Goal: Navigation & Orientation: Locate item on page

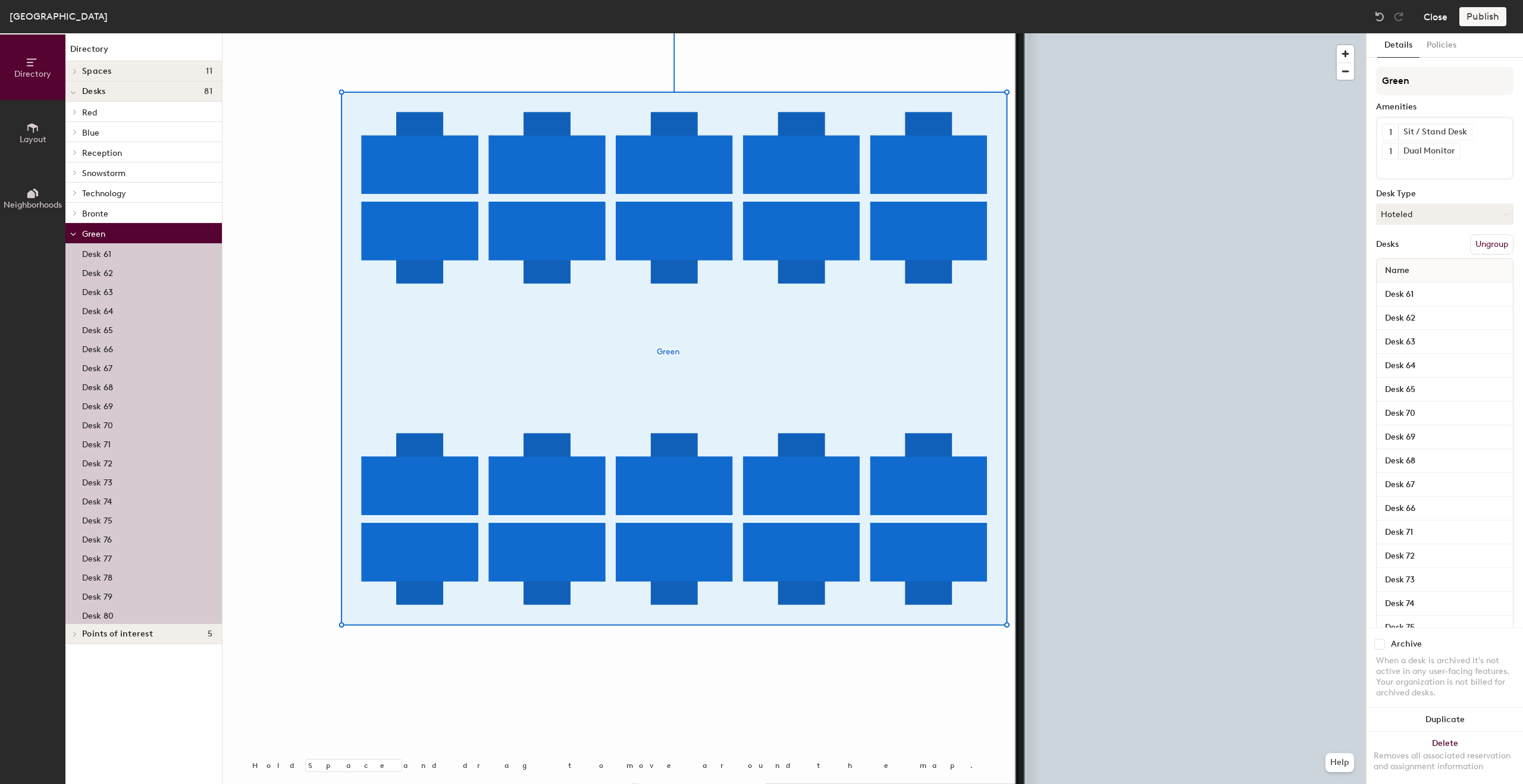
click at [1432, 21] on button "Close" at bounding box center [1435, 16] width 24 height 19
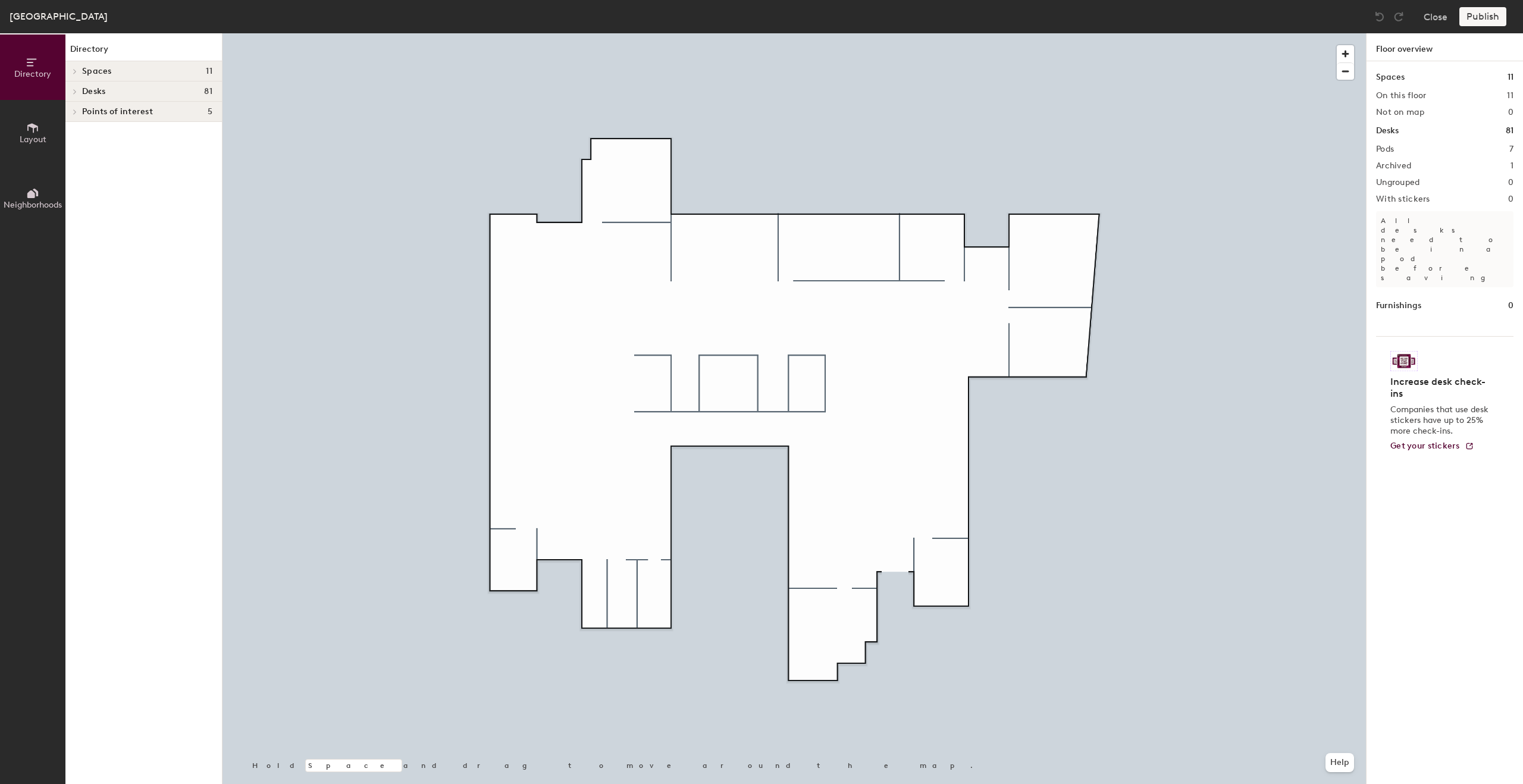
click at [140, 96] on div "Desks 81" at bounding box center [143, 91] width 157 height 20
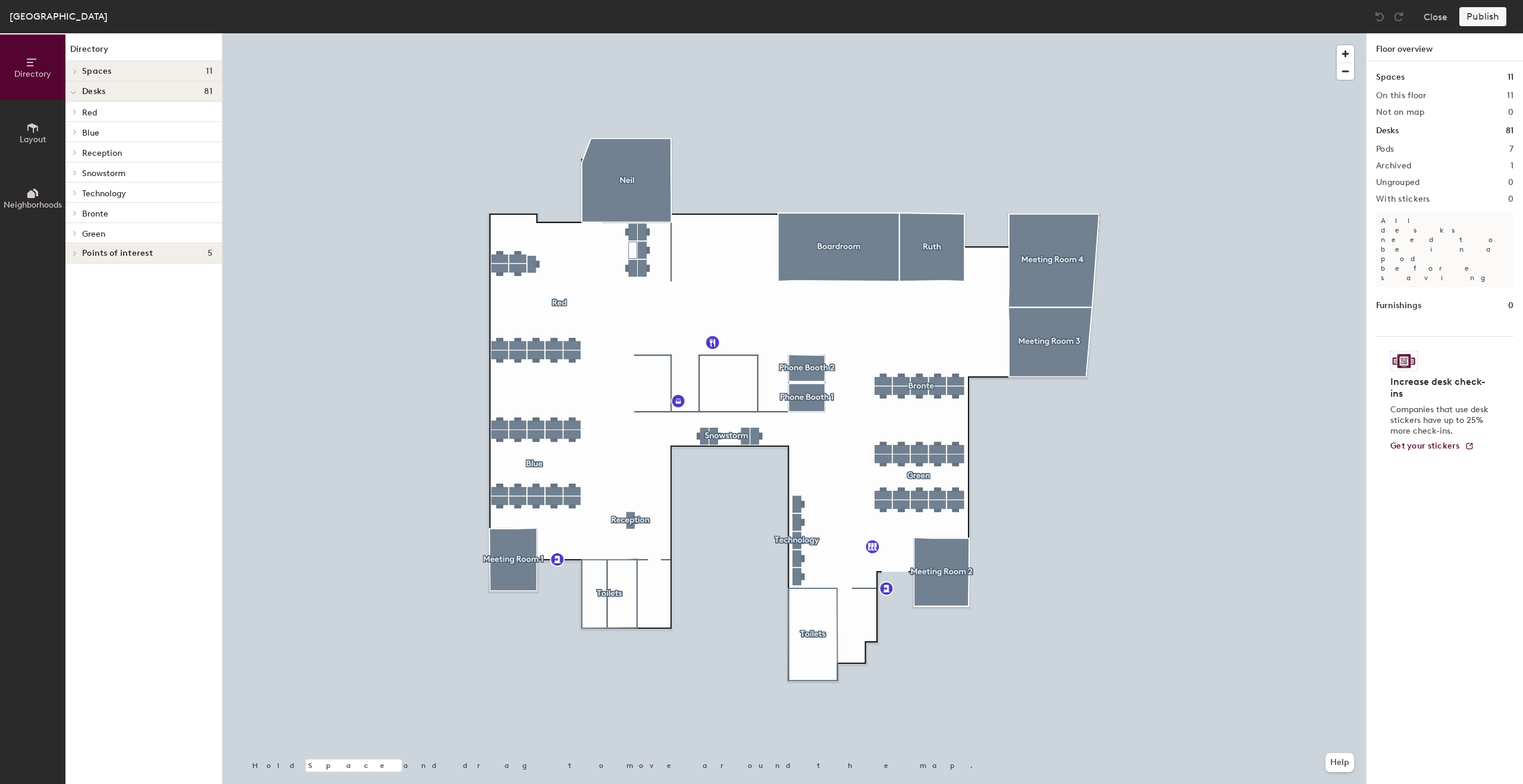
click at [107, 232] on p "Green" at bounding box center [148, 233] width 130 height 15
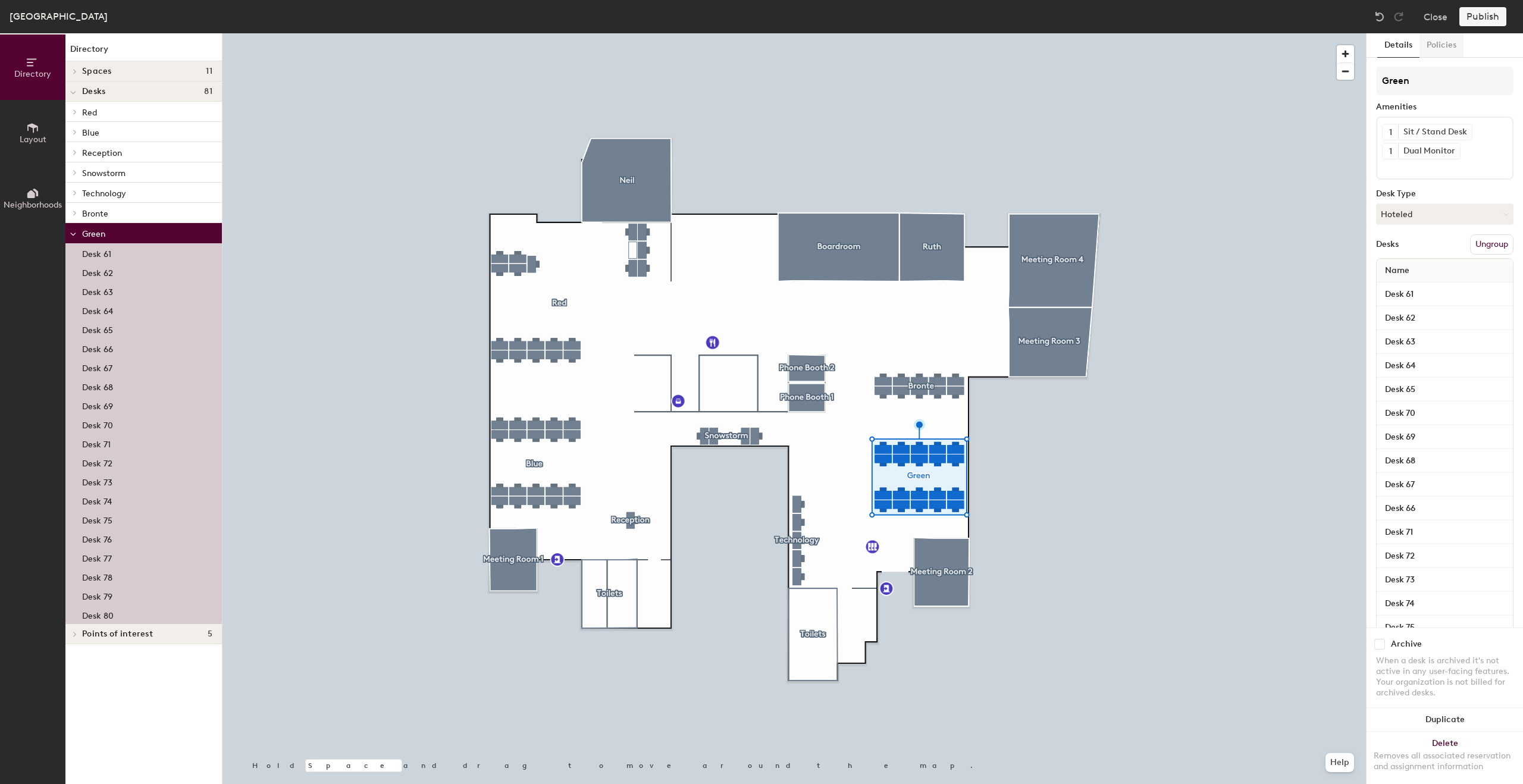
click at [1438, 46] on button "Policies" at bounding box center [1441, 45] width 44 height 24
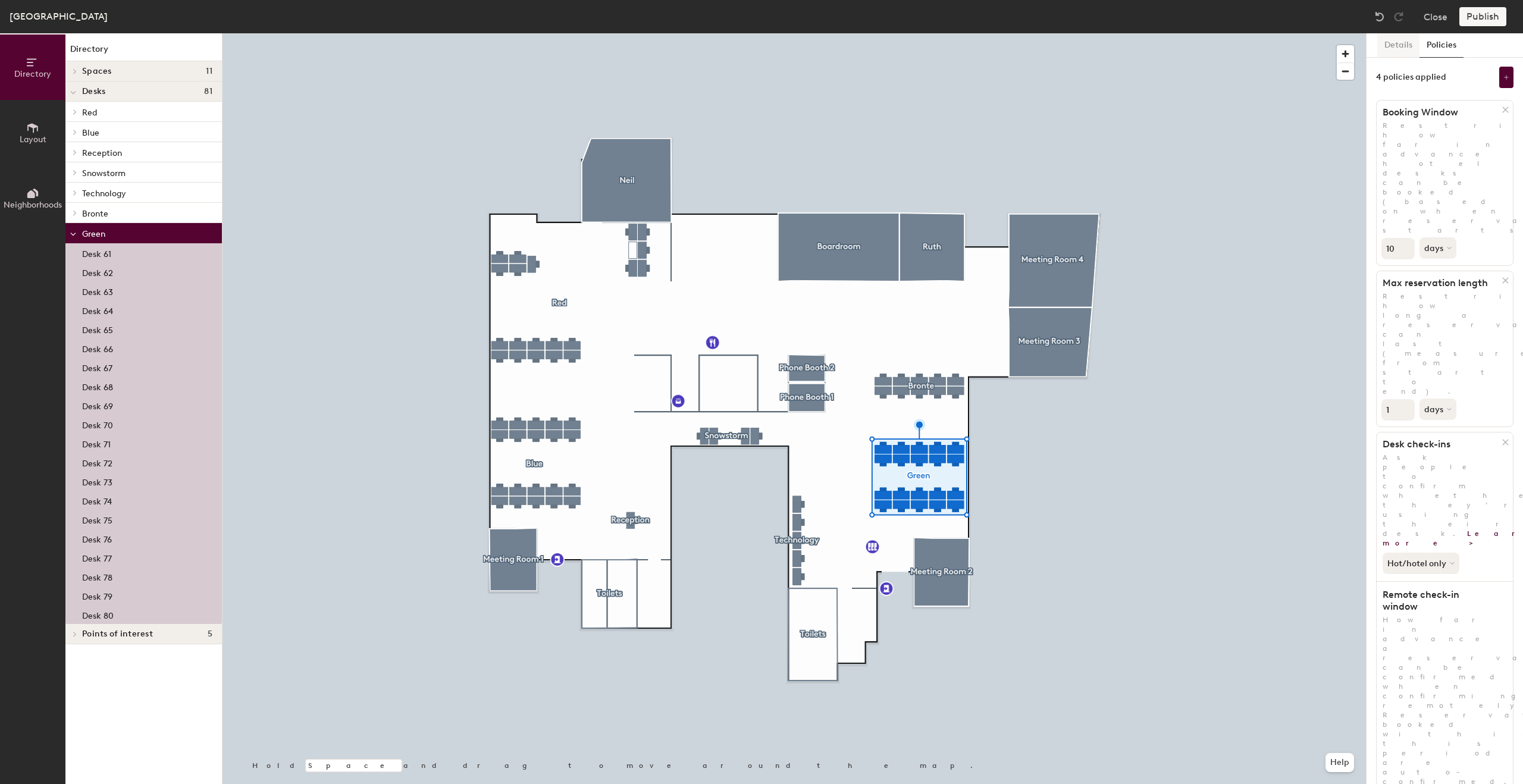
click at [1401, 44] on button "Details" at bounding box center [1398, 45] width 42 height 24
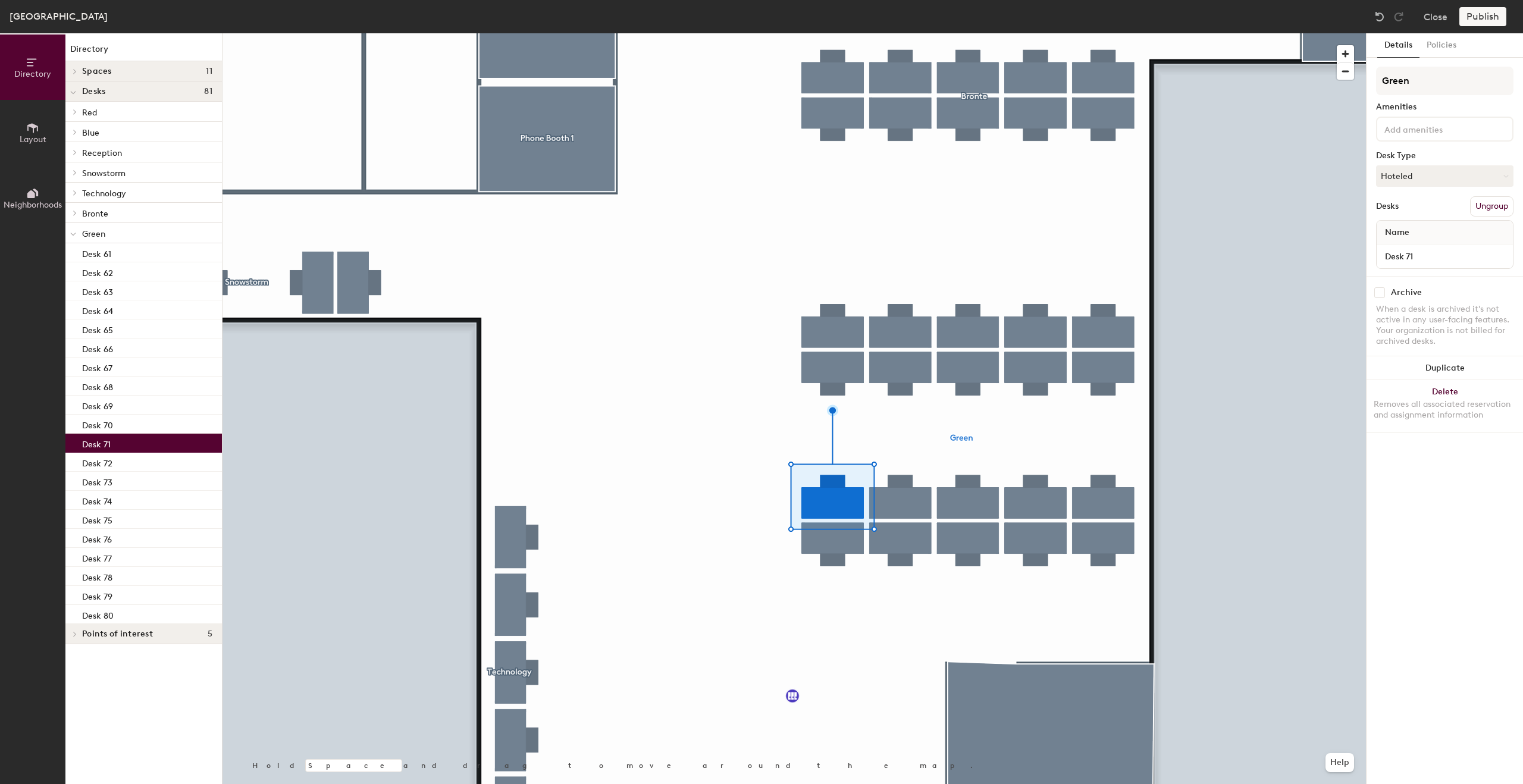
click at [833, 33] on div at bounding box center [794, 33] width 1143 height 0
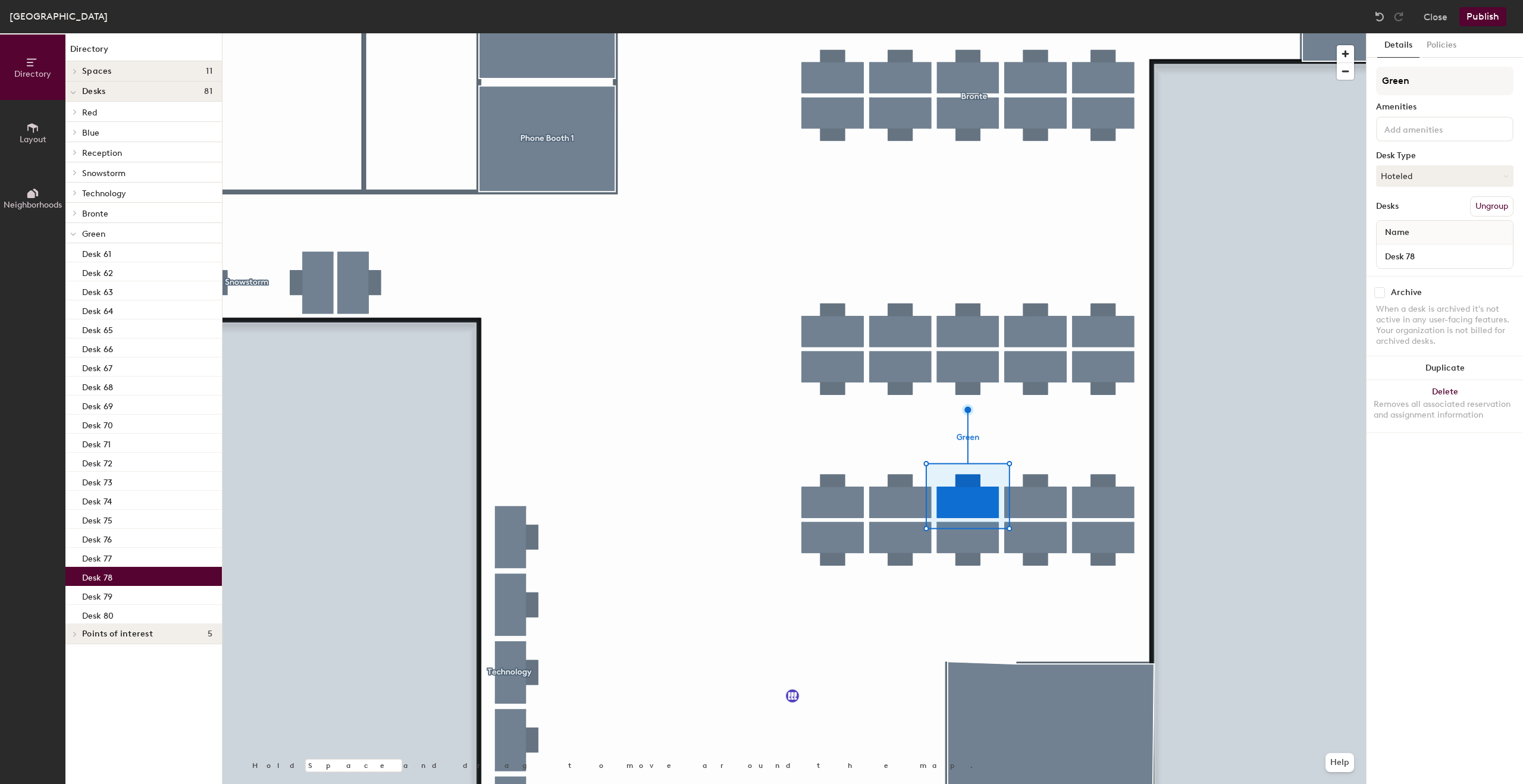
click at [1033, 33] on div at bounding box center [794, 33] width 1143 height 0
click at [1031, 33] on div at bounding box center [794, 33] width 1143 height 0
click at [1112, 33] on div at bounding box center [794, 33] width 1143 height 0
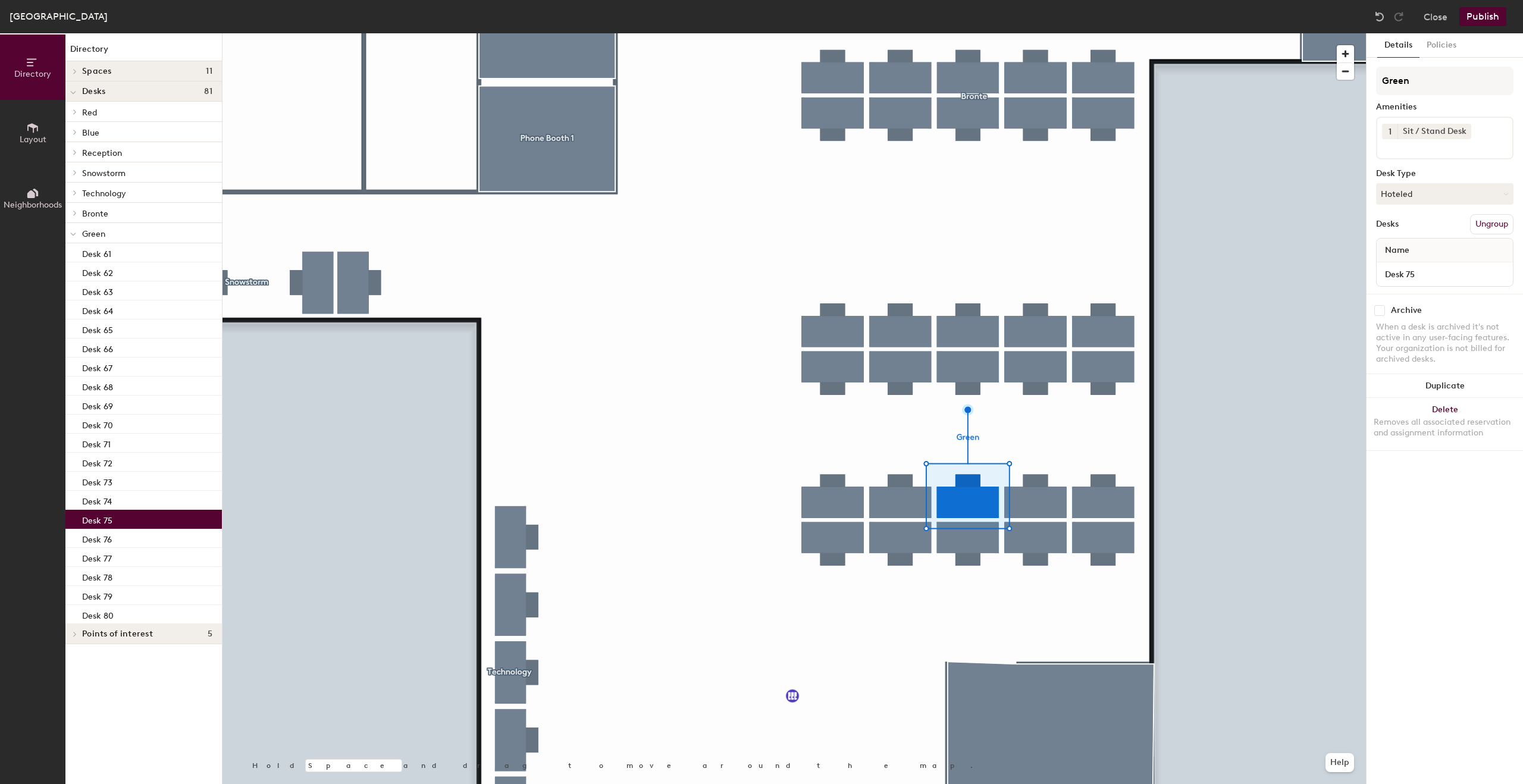
click at [1112, 33] on div at bounding box center [794, 33] width 1143 height 0
